Goal: Task Accomplishment & Management: Use online tool/utility

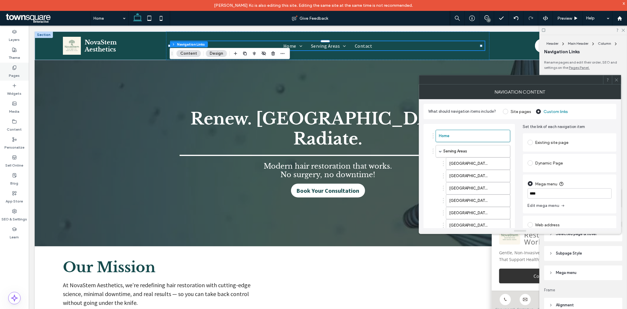
click at [16, 69] on icon at bounding box center [14, 67] width 5 height 5
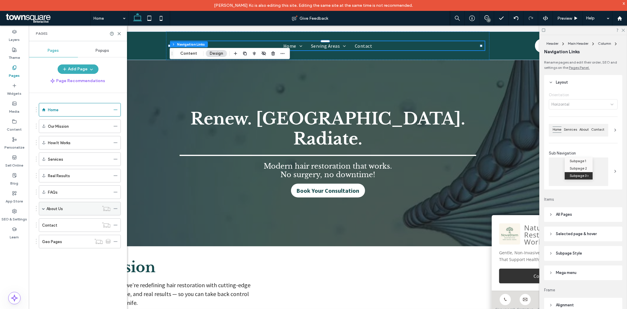
click at [45, 210] on div "About Us" at bounding box center [80, 209] width 82 height 14
click at [43, 208] on span at bounding box center [43, 208] width 3 height 3
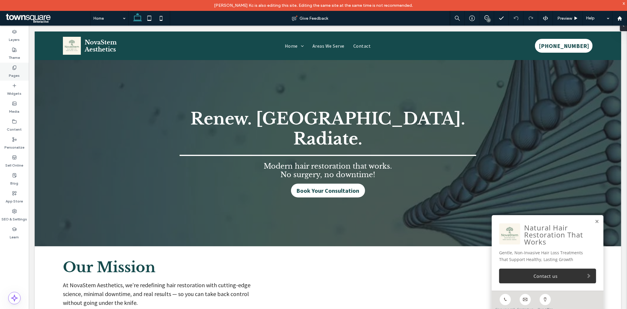
click at [16, 71] on label "Pages" at bounding box center [14, 74] width 11 height 8
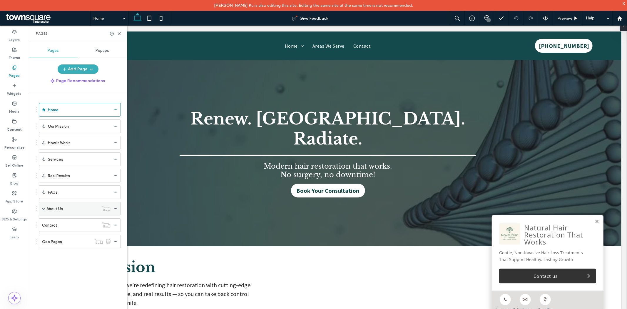
click at [45, 208] on div "About Us" at bounding box center [80, 209] width 82 height 14
click at [42, 209] on span at bounding box center [43, 208] width 3 height 3
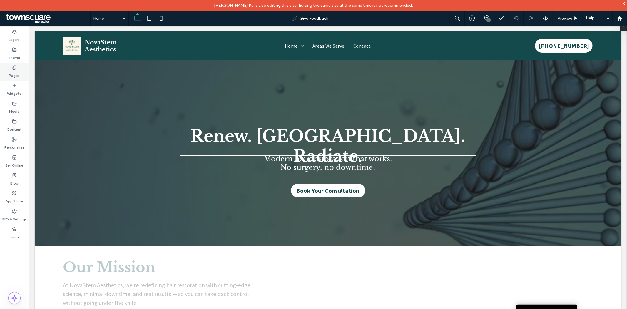
click at [14, 67] on icon at bounding box center [14, 67] width 5 height 5
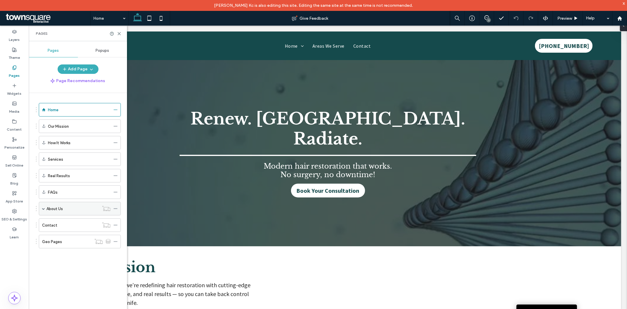
click at [44, 207] on span at bounding box center [43, 208] width 3 height 3
click at [51, 209] on label "About Us" at bounding box center [54, 208] width 16 height 10
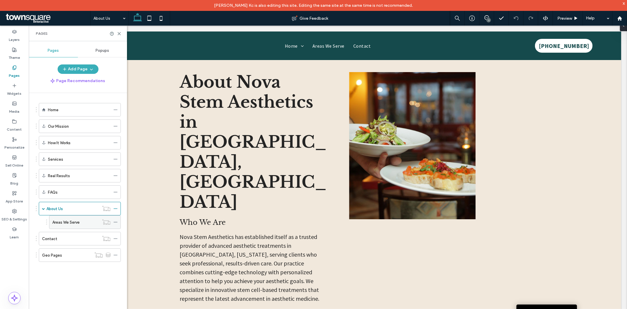
click at [68, 220] on label "Areas We Serve" at bounding box center [65, 222] width 27 height 10
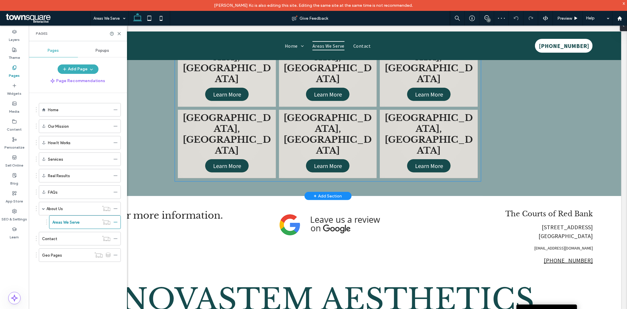
scroll to position [131, 0]
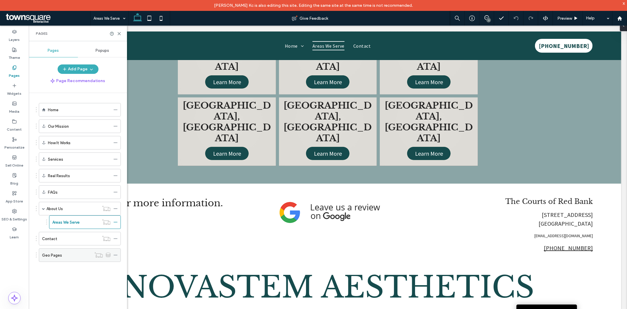
click at [65, 255] on div "Geo Pages" at bounding box center [66, 255] width 49 height 6
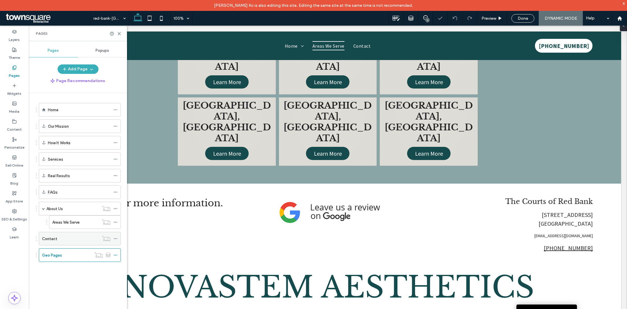
click at [65, 241] on div "Contact" at bounding box center [70, 239] width 57 height 6
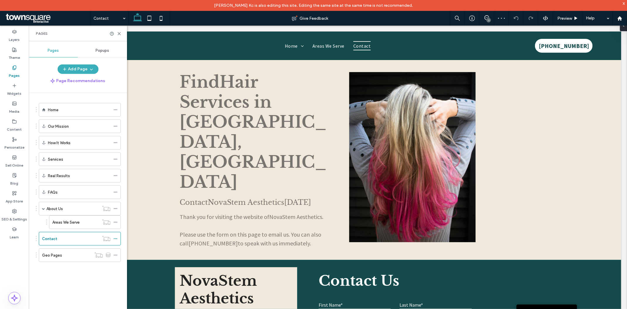
click at [65, 274] on div "Home Our Mission How It Works Services Real Results FAQs About Us Areas We Serv…" at bounding box center [78, 188] width 85 height 176
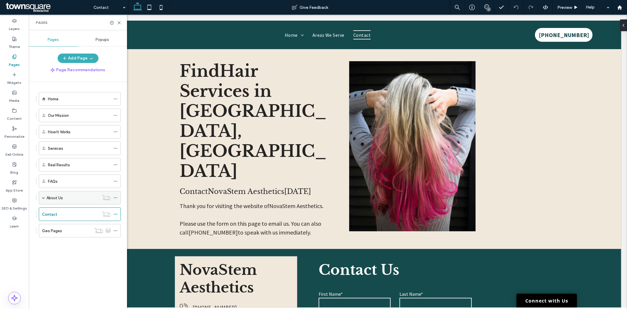
click at [46, 196] on label "About Us" at bounding box center [54, 198] width 16 height 10
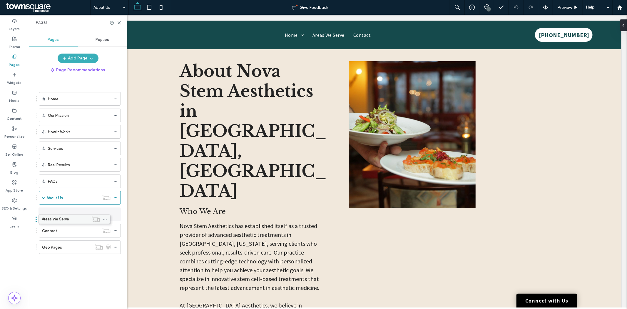
drag, startPoint x: 62, startPoint y: 213, endPoint x: 51, endPoint y: 219, distance: 12.5
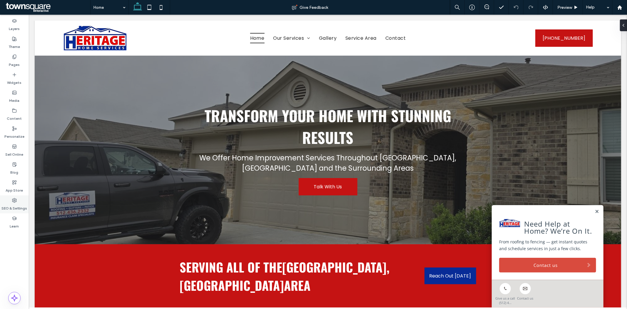
click at [14, 206] on label "SEO & Settings" at bounding box center [15, 207] width 26 height 8
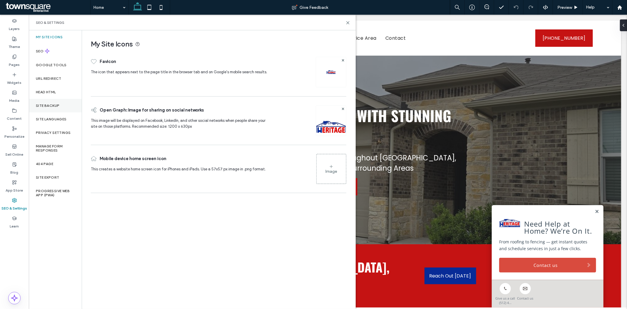
click at [55, 107] on label "Site Backup" at bounding box center [48, 106] width 24 height 4
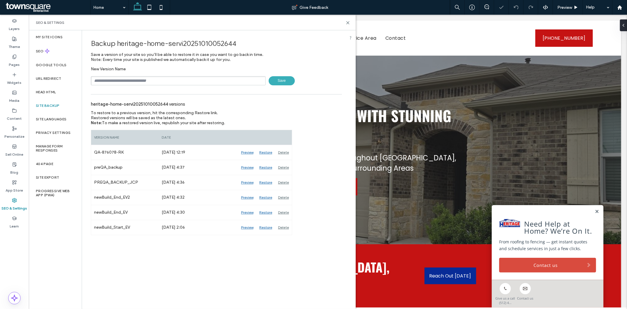
click at [219, 83] on input "text" at bounding box center [178, 80] width 175 height 9
type input "**********"
click at [290, 80] on span "Save" at bounding box center [282, 80] width 26 height 9
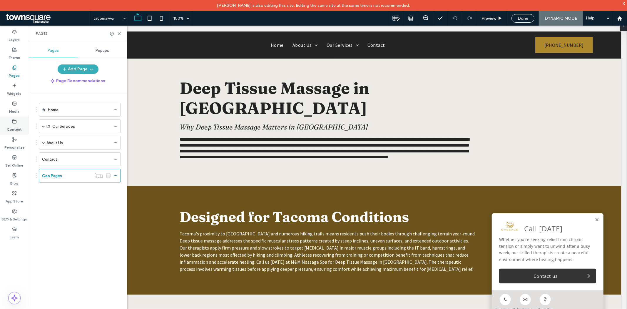
click at [13, 121] on icon at bounding box center [14, 121] width 5 height 5
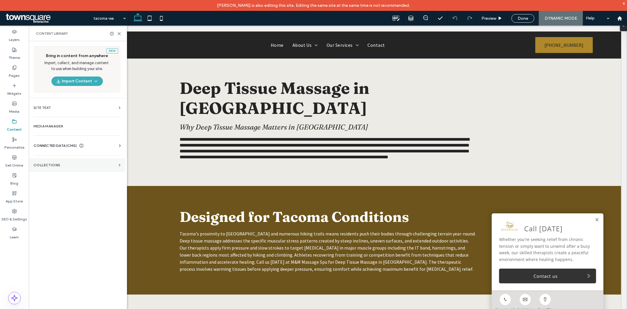
click at [65, 159] on section "Collections" at bounding box center [77, 165] width 96 height 14
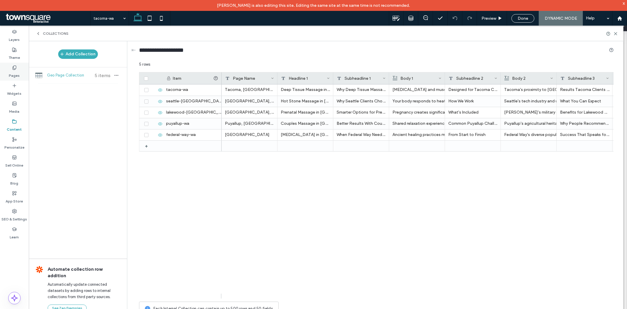
click at [18, 71] on label "Pages" at bounding box center [14, 74] width 11 height 8
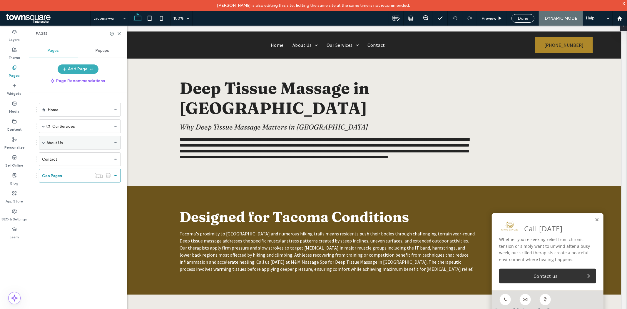
click at [44, 143] on span at bounding box center [43, 142] width 3 height 3
click at [54, 247] on div "Home Our Services Swedish Massage Deep Tissue Massage Hot Stone Massage Prenata…" at bounding box center [81, 205] width 91 height 224
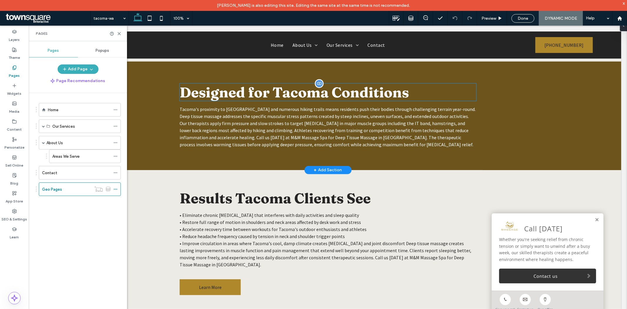
scroll to position [196, 0]
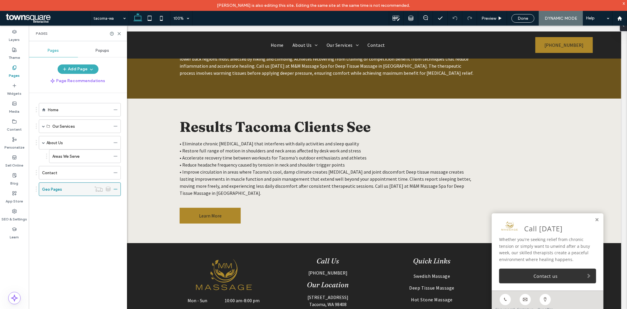
click at [76, 191] on div "Geo Pages" at bounding box center [66, 189] width 49 height 6
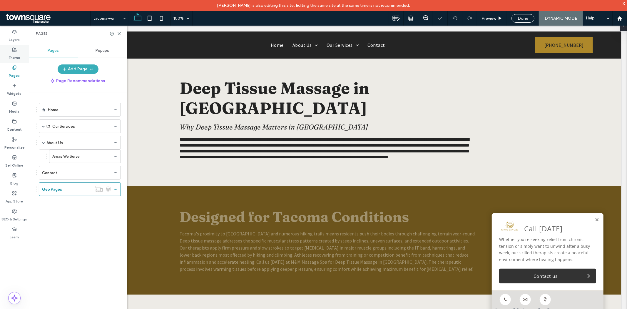
scroll to position [0, 0]
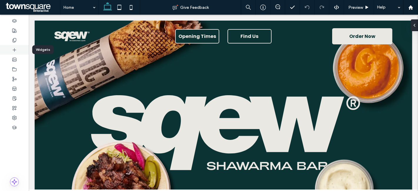
click at [16, 49] on icon at bounding box center [14, 50] width 5 height 5
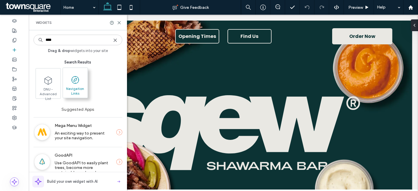
type input "****"
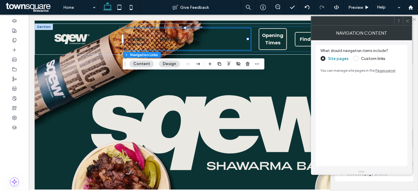
click at [373, 60] on label "Custom links" at bounding box center [373, 58] width 24 height 5
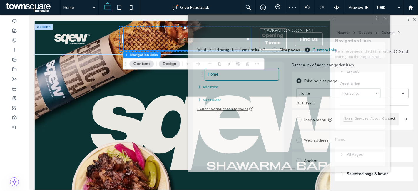
drag, startPoint x: 355, startPoint y: 26, endPoint x: 327, endPoint y: 23, distance: 28.1
click at [327, 23] on div "NAVIGATION CONTENT" at bounding box center [289, 30] width 202 height 15
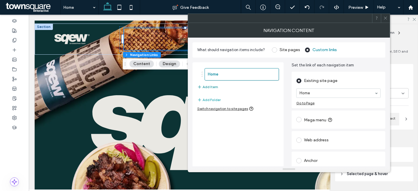
click at [215, 85] on button "Add Item" at bounding box center [207, 87] width 21 height 7
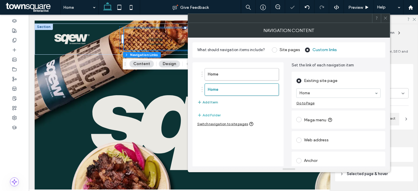
click at [212, 101] on button "Add Item" at bounding box center [207, 102] width 21 height 7
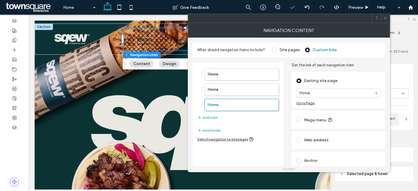
click at [210, 113] on div "Home Home Home Add Item" at bounding box center [238, 94] width 82 height 59
click at [210, 118] on button "Add Item" at bounding box center [207, 117] width 21 height 7
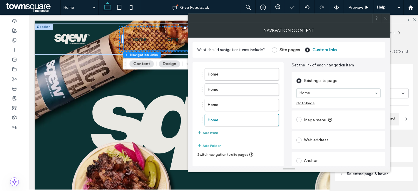
click at [212, 131] on button "Add Item" at bounding box center [207, 132] width 21 height 7
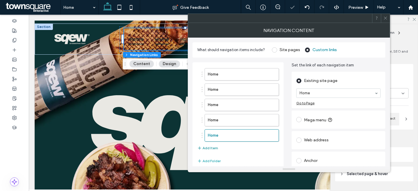
click at [215, 148] on button "Add Item" at bounding box center [207, 148] width 21 height 7
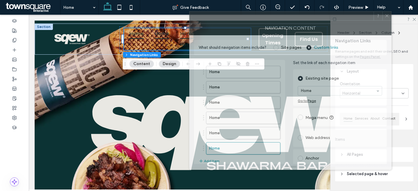
click at [248, 17] on div at bounding box center [282, 15] width 184 height 9
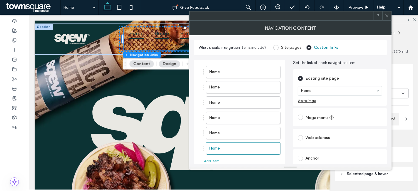
click at [329, 115] on label "Mega menu" at bounding box center [321, 117] width 30 height 6
type input "*"
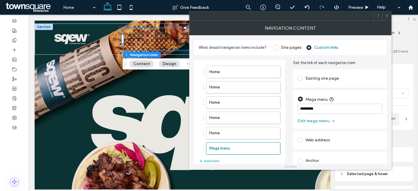
click at [328, 121] on button "Edit mega menu" at bounding box center [317, 120] width 38 height 9
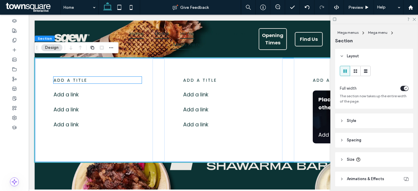
click at [104, 81] on div "add a title" at bounding box center [97, 80] width 88 height 7
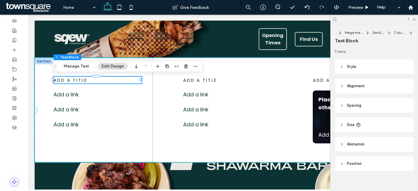
scroll to position [5, 0]
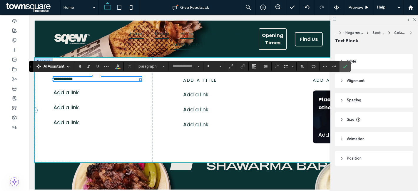
type input "*******"
type input "**"
click at [62, 79] on span "**********" at bounding box center [62, 79] width 19 height 4
click at [82, 95] on p "Add a link ﻿" at bounding box center [84, 93] width 63 height 8
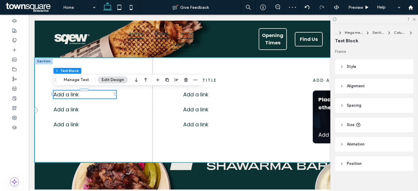
click at [75, 93] on p "Add a link ﻿" at bounding box center [84, 95] width 63 height 8
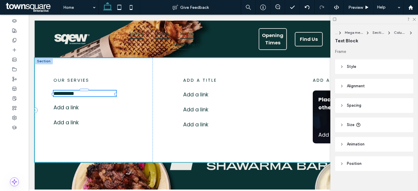
type input "*******"
type input "**"
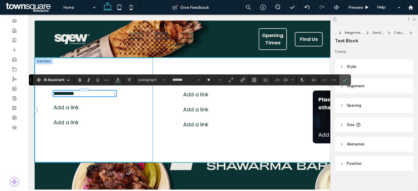
click at [123, 111] on div "**********" at bounding box center [93, 110] width 118 height 104
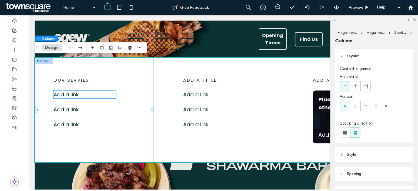
click at [110, 93] on p "Add a link" at bounding box center [84, 95] width 63 height 8
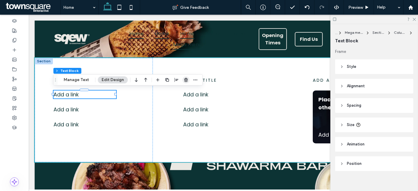
click at [183, 80] on span "button" at bounding box center [186, 79] width 7 height 7
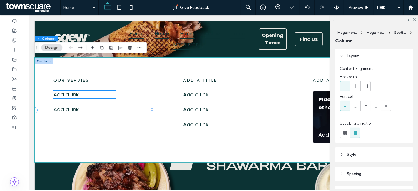
click at [94, 97] on p "Add a link ﻿" at bounding box center [84, 95] width 63 height 8
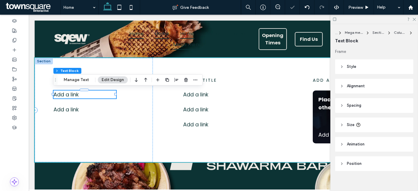
click at [186, 84] on div at bounding box center [186, 80] width 7 height 11
click at [104, 108] on p "Add a link ﻿" at bounding box center [84, 110] width 63 height 8
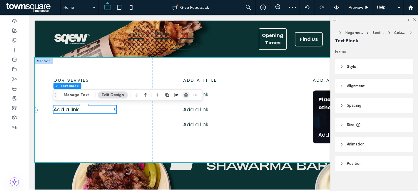
click at [187, 95] on icon "button" at bounding box center [186, 95] width 5 height 5
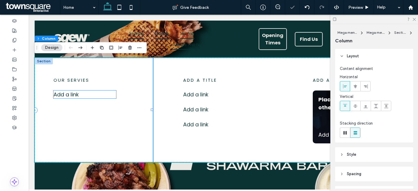
click at [104, 95] on p "Add a link ﻿" at bounding box center [84, 95] width 63 height 8
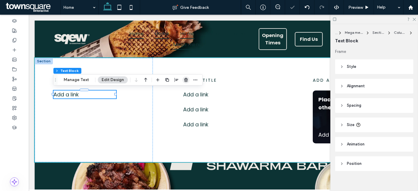
click at [186, 81] on use "button" at bounding box center [186, 80] width 4 height 4
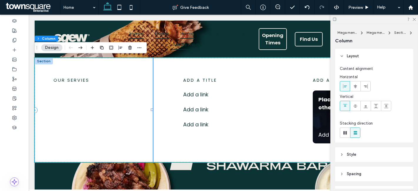
click at [93, 106] on div "Our Servies" at bounding box center [93, 110] width 118 height 104
click at [415, 20] on icon at bounding box center [414, 19] width 4 height 4
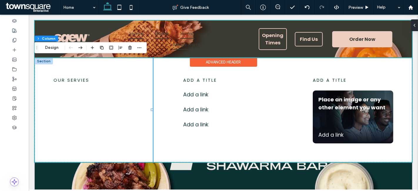
click at [161, 34] on div at bounding box center [223, 39] width 378 height 37
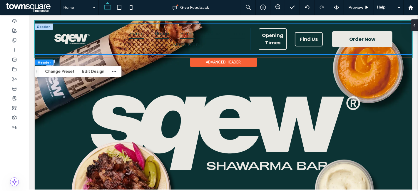
click at [125, 29] on link "Home" at bounding box center [136, 33] width 23 height 11
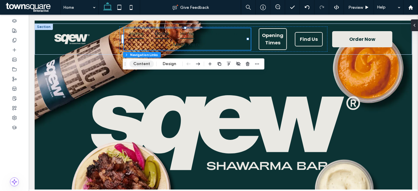
click at [149, 62] on button "Content" at bounding box center [141, 64] width 24 height 7
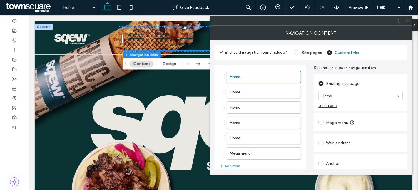
click at [324, 125] on div at bounding box center [322, 122] width 8 height 9
click at [319, 124] on span at bounding box center [320, 122] width 5 height 5
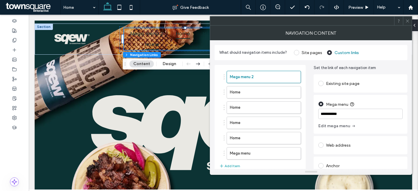
click at [245, 85] on ol "Mega menu 2 Home Home Home Home Mega menu" at bounding box center [260, 115] width 82 height 89
click at [245, 93] on label "Home" at bounding box center [254, 92] width 49 height 12
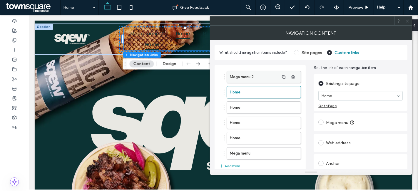
click at [246, 79] on label "Mega menu 2" at bounding box center [254, 77] width 49 height 12
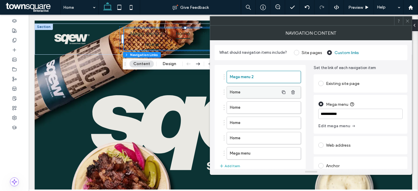
click at [252, 95] on label "Home" at bounding box center [254, 92] width 49 height 12
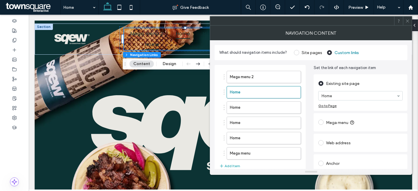
click at [320, 121] on span at bounding box center [320, 122] width 5 height 5
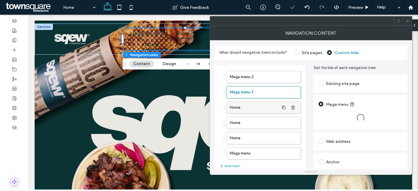
click at [254, 104] on label "Home" at bounding box center [254, 108] width 49 height 12
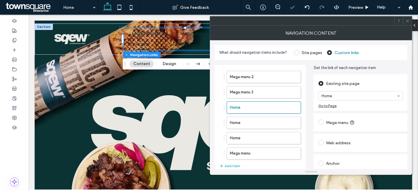
click at [321, 122] on span at bounding box center [320, 122] width 5 height 5
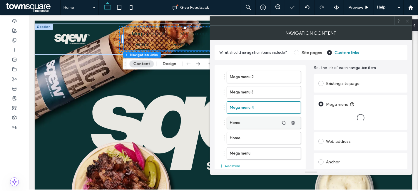
click at [265, 121] on label "Home" at bounding box center [254, 123] width 49 height 12
type input "*"
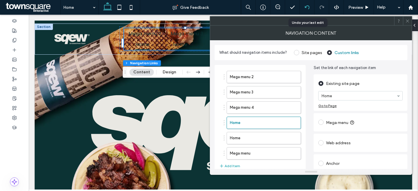
click at [306, 5] on icon at bounding box center [307, 7] width 5 height 5
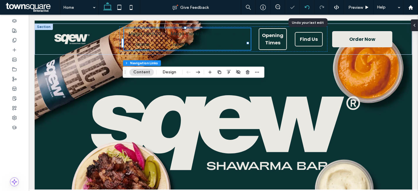
click at [306, 5] on div "Home Give Feedback Preview Help Design Panel Site Comments Team & Clients Autom…" at bounding box center [209, 95] width 418 height 191
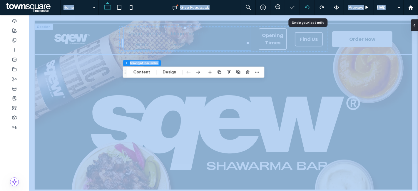
click at [306, 5] on div at bounding box center [209, 95] width 418 height 191
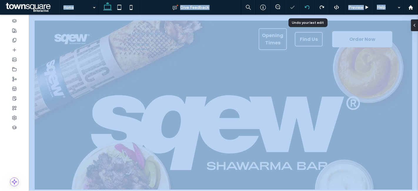
scroll to position [0, 0]
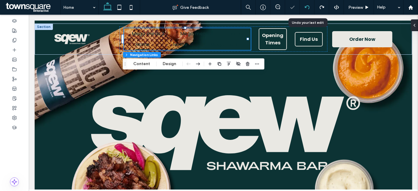
click at [306, 5] on icon at bounding box center [307, 7] width 5 height 5
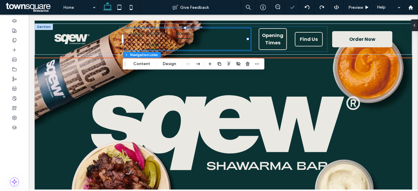
click at [170, 41] on ul "Mega menu 2 Home Home Home Home Mega menu" at bounding box center [187, 39] width 127 height 22
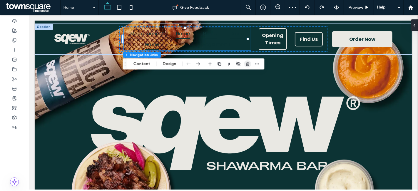
click at [248, 66] on span "button" at bounding box center [247, 64] width 7 height 7
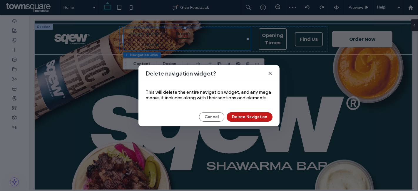
drag, startPoint x: 250, startPoint y: 121, endPoint x: 220, endPoint y: 106, distance: 33.8
click at [250, 121] on button "Delete Navigation" at bounding box center [250, 116] width 46 height 9
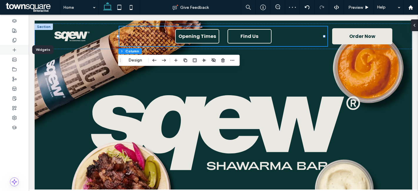
click at [12, 51] on div at bounding box center [14, 50] width 29 height 10
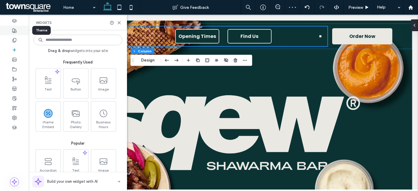
click at [19, 33] on div at bounding box center [14, 31] width 29 height 10
click at [18, 40] on div at bounding box center [14, 40] width 29 height 10
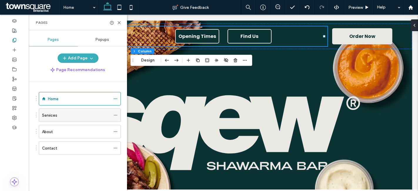
click at [116, 115] on icon at bounding box center [116, 115] width 4 height 4
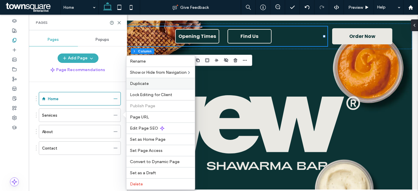
click at [154, 88] on div "Duplicate" at bounding box center [160, 83] width 69 height 11
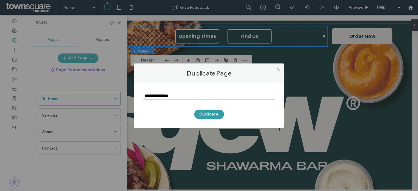
click at [200, 111] on button "Duplicate" at bounding box center [209, 114] width 30 height 9
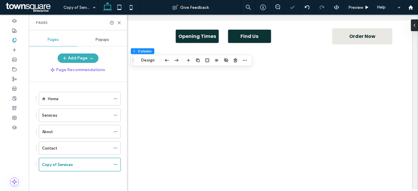
click at [116, 115] on div "Copy of Services Give Feedback Preview Help Design Panel Site Comments Team & C…" at bounding box center [209, 95] width 418 height 191
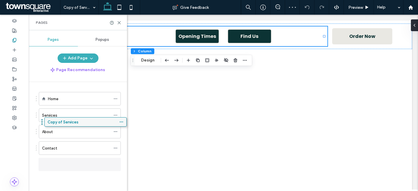
drag, startPoint x: 81, startPoint y: 163, endPoint x: 368, endPoint y: 126, distance: 290.3
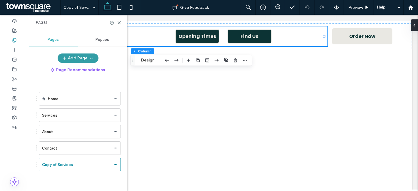
drag, startPoint x: 75, startPoint y: 117, endPoint x: 64, endPoint y: 59, distance: 58.4
click at [64, 59] on icon "button" at bounding box center [64, 58] width 5 height 5
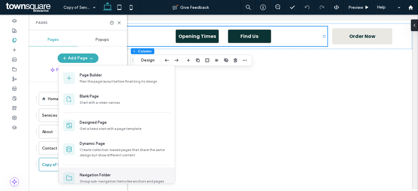
click at [90, 173] on div "Navigation Folder" at bounding box center [95, 175] width 31 height 6
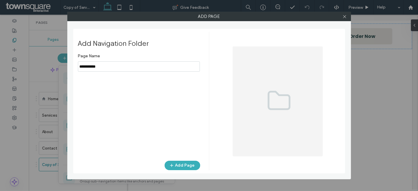
type input "**********"
click at [176, 160] on div "Add Navigation Folder Page Name Add Page" at bounding box center [143, 101] width 131 height 139
click at [177, 166] on button "Add Page" at bounding box center [183, 165] width 36 height 9
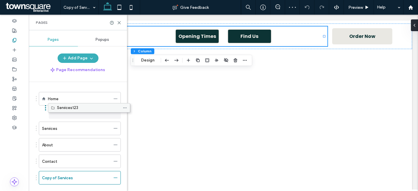
drag, startPoint x: 56, startPoint y: 180, endPoint x: 64, endPoint y: 109, distance: 70.8
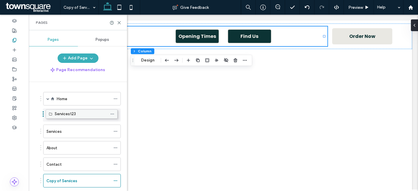
drag, startPoint x: 63, startPoint y: 113, endPoint x: 59, endPoint y: 114, distance: 3.7
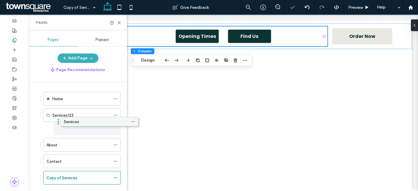
drag, startPoint x: 53, startPoint y: 132, endPoint x: 71, endPoint y: 125, distance: 18.8
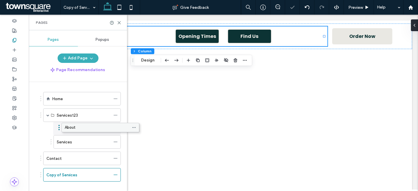
drag, startPoint x: 58, startPoint y: 144, endPoint x: 76, endPoint y: 129, distance: 23.6
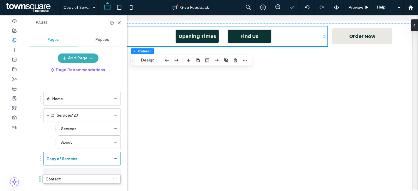
scroll to position [7, 0]
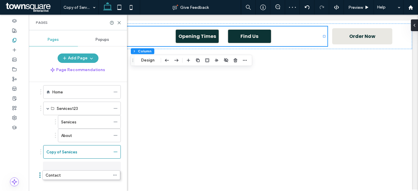
drag, startPoint x: 63, startPoint y: 161, endPoint x: 62, endPoint y: 181, distance: 19.4
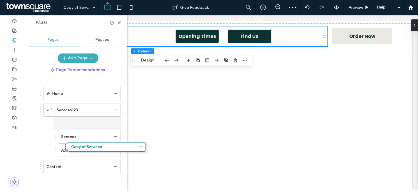
scroll to position [0, 0]
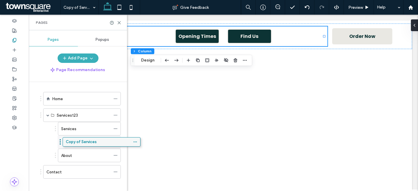
drag, startPoint x: 62, startPoint y: 150, endPoint x: 80, endPoint y: 143, distance: 19.5
click at [118, 21] on icon at bounding box center [119, 23] width 4 height 4
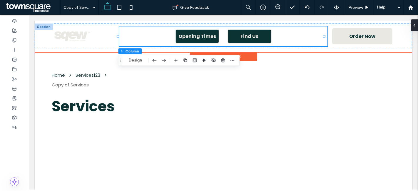
click at [135, 36] on div "Opening Times Find Us" at bounding box center [223, 36] width 208 height 20
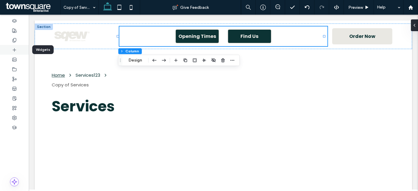
click at [16, 48] on icon at bounding box center [14, 50] width 5 height 5
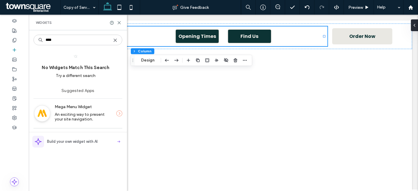
click at [116, 42] on div "****" at bounding box center [78, 40] width 89 height 11
type input "****"
click at [114, 42] on icon at bounding box center [115, 40] width 5 height 5
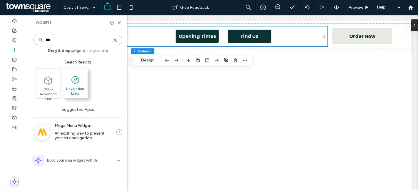
type input "***"
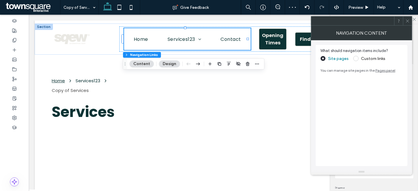
click at [353, 58] on span at bounding box center [355, 58] width 5 height 5
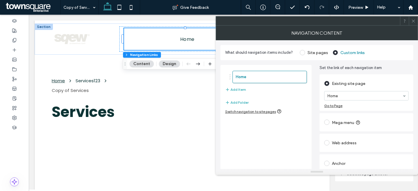
click at [327, 122] on span at bounding box center [326, 122] width 5 height 5
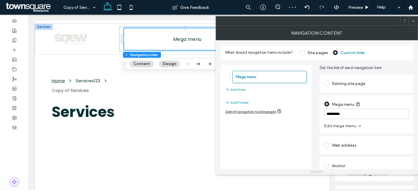
click at [328, 85] on span at bounding box center [326, 83] width 5 height 5
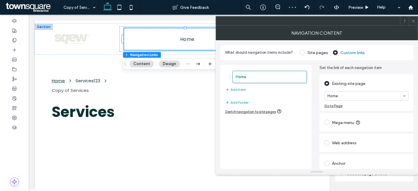
click at [281, 89] on div "Home Add Item" at bounding box center [266, 82] width 82 height 28
click at [239, 88] on button "Add Item" at bounding box center [235, 89] width 21 height 7
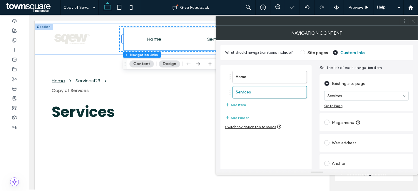
click at [345, 118] on div "Mega menu" at bounding box center [366, 122] width 84 height 9
type input "*"
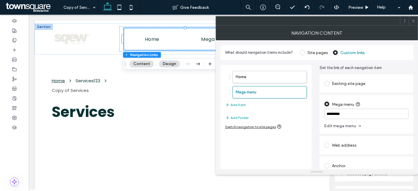
click at [415, 21] on icon at bounding box center [413, 21] width 4 height 4
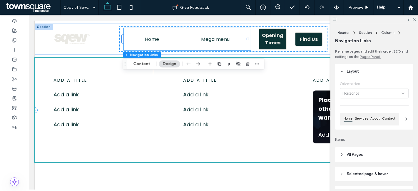
click at [83, 89] on div "add a title Add a link ﻿ Add a link ﻿ Add a link ﻿" at bounding box center [93, 110] width 118 height 104
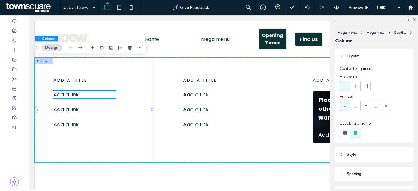
click at [83, 95] on p "Add a link ﻿" at bounding box center [84, 95] width 63 height 8
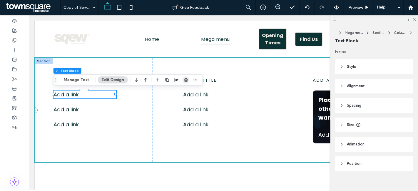
drag, startPoint x: 186, startPoint y: 78, endPoint x: 115, endPoint y: 80, distance: 71.2
click at [186, 78] on icon "button" at bounding box center [186, 80] width 5 height 5
click at [183, 80] on span "button" at bounding box center [186, 79] width 7 height 7
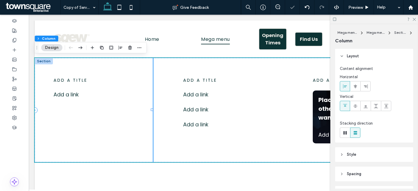
click at [104, 105] on div "add a title Add a link ﻿" at bounding box center [93, 110] width 118 height 104
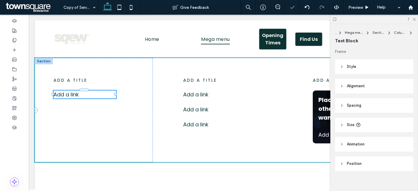
scroll to position [5, 0]
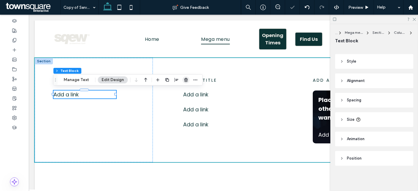
click at [183, 80] on span "button" at bounding box center [186, 79] width 7 height 7
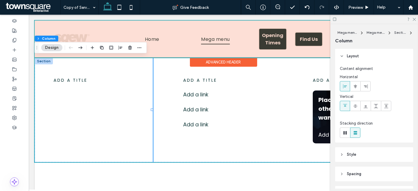
click at [187, 41] on div at bounding box center [223, 39] width 378 height 37
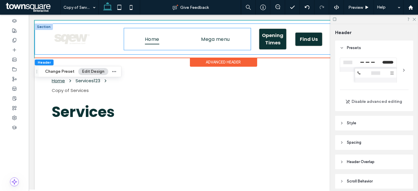
click at [149, 39] on span "Home" at bounding box center [152, 39] width 14 height 10
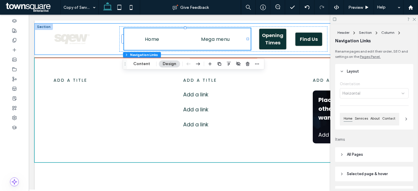
click at [183, 39] on ul "Home Mega menu" at bounding box center [187, 39] width 127 height 22
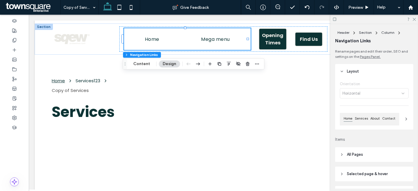
click at [143, 68] on div "Header Section Column Navigation Links Content Design" at bounding box center [194, 64] width 142 height 11
click at [142, 61] on button "Content" at bounding box center [141, 64] width 24 height 7
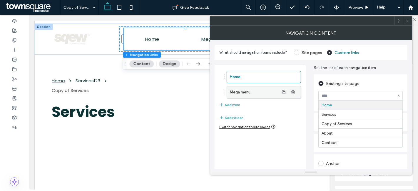
click at [270, 96] on label "Mega menu" at bounding box center [254, 92] width 49 height 12
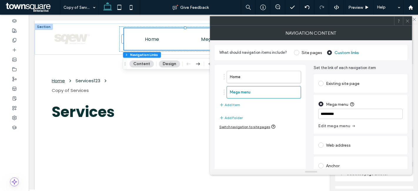
click at [322, 84] on span at bounding box center [320, 83] width 5 height 5
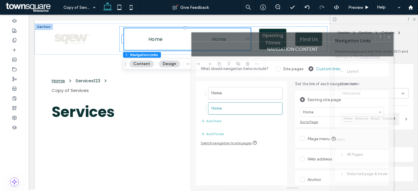
drag, startPoint x: 252, startPoint y: 23, endPoint x: 233, endPoint y: 43, distance: 27.3
click at [233, 43] on div "NAVIGATION CONTENT What should navigation items include? Site pages Custom link…" at bounding box center [292, 111] width 202 height 159
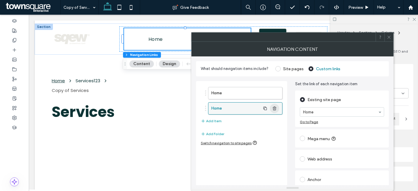
click at [278, 109] on span "button" at bounding box center [274, 108] width 9 height 9
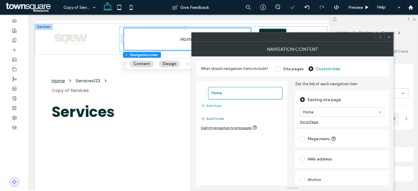
click at [213, 117] on button "Add Folder" at bounding box center [213, 118] width 24 height 7
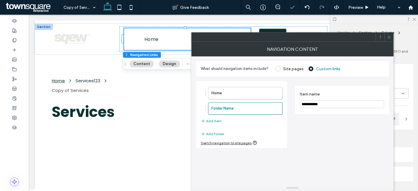
click at [311, 103] on input "**********" at bounding box center [342, 105] width 84 height 8
click at [272, 107] on span "button" at bounding box center [274, 108] width 9 height 9
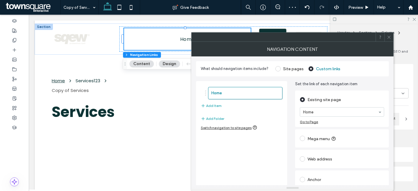
click at [352, 139] on div "Mega menu" at bounding box center [342, 138] width 84 height 9
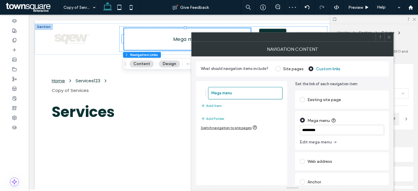
click at [340, 100] on div "Existing site page" at bounding box center [342, 99] width 84 height 9
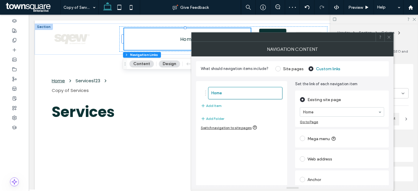
click at [227, 105] on div "Home Add Item" at bounding box center [242, 98] width 82 height 28
click at [222, 106] on div "Home Add Item" at bounding box center [242, 98] width 82 height 28
click at [294, 70] on label "Site pages" at bounding box center [293, 68] width 21 height 5
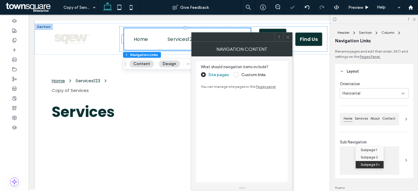
click at [249, 78] on div "Custom links" at bounding box center [250, 74] width 32 height 9
click at [249, 74] on label "Custom links" at bounding box center [253, 74] width 24 height 5
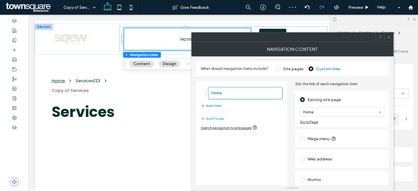
click at [221, 106] on button "Add Item" at bounding box center [211, 105] width 21 height 7
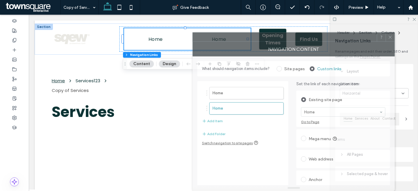
drag, startPoint x: 261, startPoint y: 40, endPoint x: 263, endPoint y: 85, distance: 44.7
click at [263, 85] on div "NAVIGATION CONTENT What should navigation items include? Site pages Custom link…" at bounding box center [294, 111] width 202 height 159
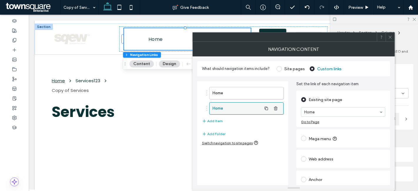
click at [232, 111] on label "Home" at bounding box center [237, 109] width 49 height 12
click at [240, 122] on div "Home Services Add Item" at bounding box center [243, 106] width 82 height 44
click at [232, 113] on label "Services" at bounding box center [237, 109] width 49 height 12
click at [228, 120] on div "Home Services Add Item" at bounding box center [243, 106] width 82 height 44
click at [221, 119] on button "Add Item" at bounding box center [212, 121] width 21 height 7
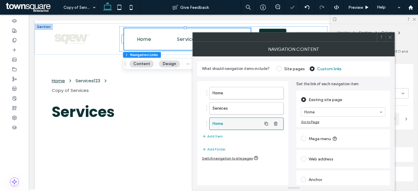
click at [235, 124] on label "Home" at bounding box center [237, 124] width 49 height 12
click at [327, 107] on section "Home" at bounding box center [343, 111] width 84 height 15
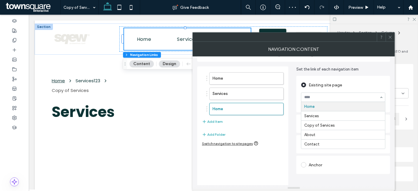
scroll to position [21, 0]
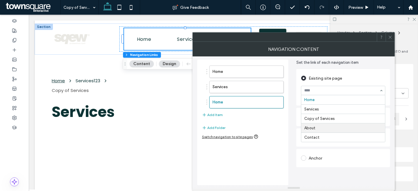
drag, startPoint x: 331, startPoint y: 126, endPoint x: 327, endPoint y: 126, distance: 3.9
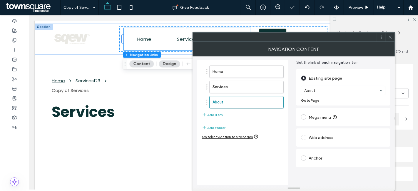
click at [223, 113] on div "Home Services About Add Item" at bounding box center [243, 92] width 82 height 59
click at [211, 113] on button "Add Item" at bounding box center [212, 114] width 21 height 7
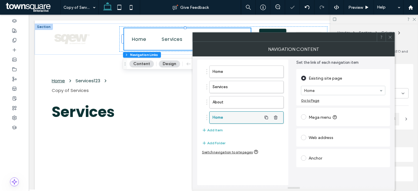
click at [239, 117] on label "Home" at bounding box center [237, 118] width 49 height 12
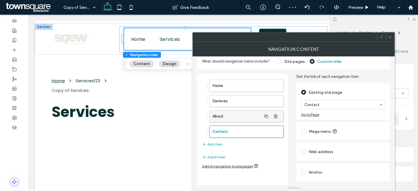
scroll to position [0, 0]
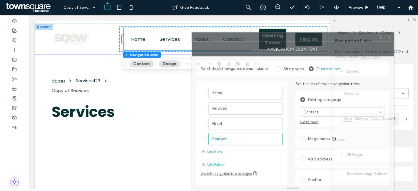
drag, startPoint x: 260, startPoint y: 42, endPoint x: 271, endPoint y: 64, distance: 23.8
click at [271, 64] on div "NAVIGATION CONTENT What should navigation items include? Site pages Custom link…" at bounding box center [293, 116] width 202 height 149
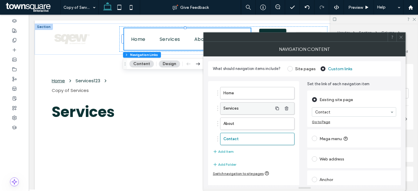
click at [246, 110] on label "Services" at bounding box center [247, 109] width 49 height 12
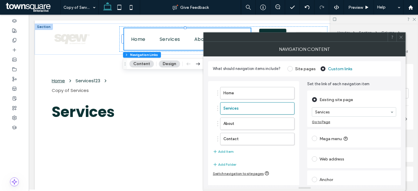
click at [326, 140] on label "Mega menu" at bounding box center [335, 139] width 30 height 6
type input "*"
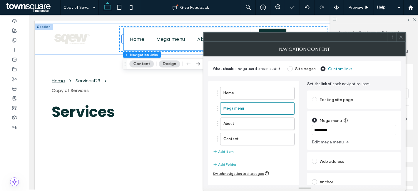
click at [329, 132] on input "*********" at bounding box center [354, 130] width 84 height 10
type input "***"
type input "*"
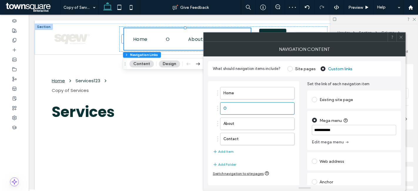
type input "**********"
type input "*"
type input "**********"
click at [385, 145] on div "**********" at bounding box center [354, 136] width 84 height 22
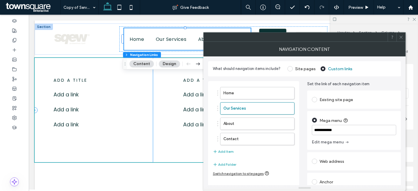
click at [103, 97] on p "Add a link ﻿" at bounding box center [84, 95] width 63 height 8
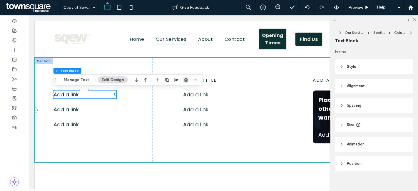
click at [184, 79] on use "button" at bounding box center [186, 80] width 4 height 4
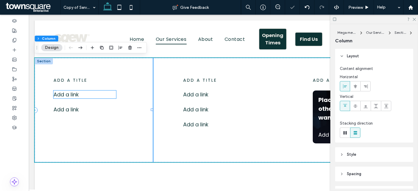
click at [100, 94] on p "Add a link ﻿" at bounding box center [84, 95] width 63 height 8
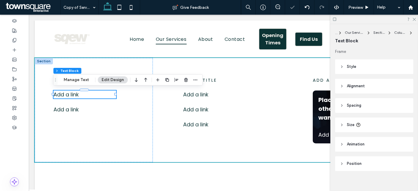
click at [181, 77] on div at bounding box center [176, 80] width 45 height 11
click at [185, 78] on icon "button" at bounding box center [186, 80] width 5 height 5
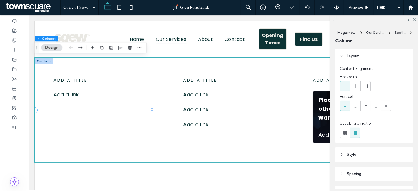
click at [104, 100] on div "add a title Add a link ﻿" at bounding box center [93, 110] width 118 height 104
click at [108, 96] on p "Add a link ﻿" at bounding box center [84, 95] width 63 height 8
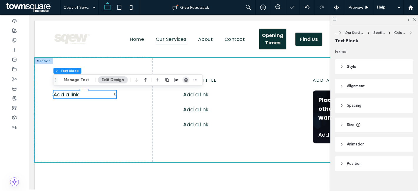
drag, startPoint x: 183, startPoint y: 79, endPoint x: 131, endPoint y: 62, distance: 54.6
click at [184, 79] on icon "button" at bounding box center [186, 80] width 5 height 5
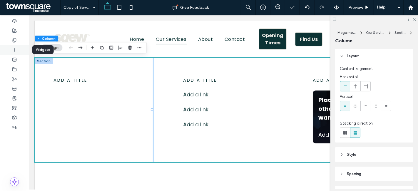
click at [16, 47] on span at bounding box center [14, 49] width 5 height 5
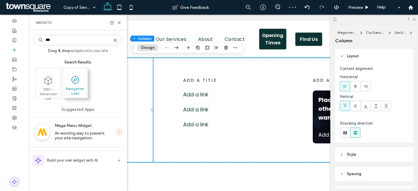
type input "***"
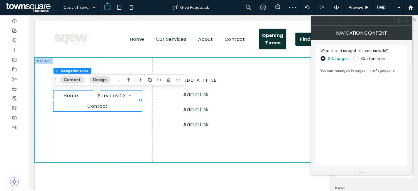
click at [370, 58] on label "Custom links" at bounding box center [373, 58] width 24 height 5
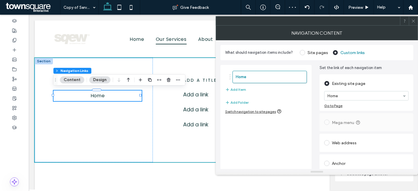
click at [313, 51] on label "Site pages" at bounding box center [318, 52] width 21 height 5
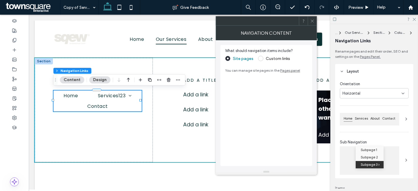
click at [263, 59] on label "Custom links" at bounding box center [274, 58] width 32 height 5
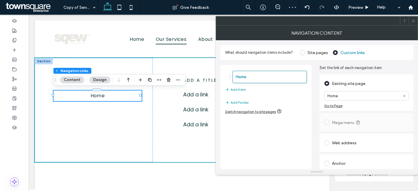
drag, startPoint x: 332, startPoint y: 89, endPoint x: 335, endPoint y: 95, distance: 6.3
click at [333, 90] on section "Home" at bounding box center [366, 95] width 84 height 15
click at [275, 91] on div "Copy of Services Add Item" at bounding box center [266, 82] width 82 height 28
click at [251, 92] on div "Copy of Services Add Item" at bounding box center [266, 82] width 82 height 28
click at [244, 89] on button "Add Item" at bounding box center [235, 89] width 21 height 7
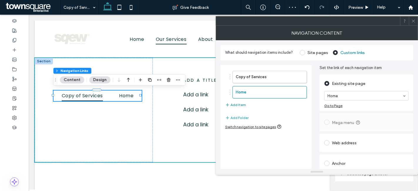
click at [231, 105] on button "Add Item" at bounding box center [235, 104] width 21 height 7
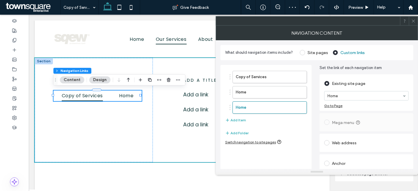
type input "*"
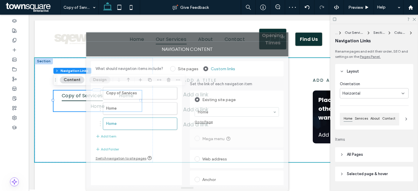
drag, startPoint x: 374, startPoint y: 29, endPoint x: 249, endPoint y: 57, distance: 127.8
click at [249, 57] on div "NAVIGATION CONTENT What should navigation items include? Site pages Custom link…" at bounding box center [187, 116] width 202 height 149
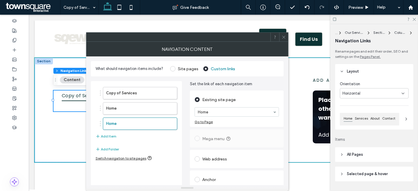
click at [366, 94] on div "Horizontal" at bounding box center [372, 94] width 59 height 6
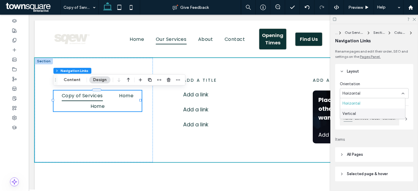
click at [364, 112] on div "Vertical" at bounding box center [372, 114] width 65 height 10
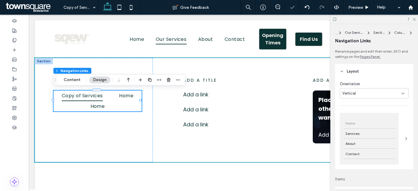
type input "*"
type input "***"
type input "****"
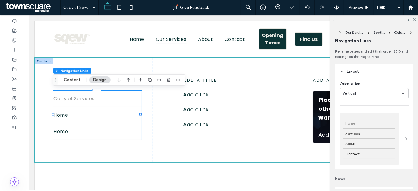
type input "*"
click at [217, 99] on div "add a title Add a link Add a link ﻿ Add a link ﻿" at bounding box center [223, 110] width 118 height 104
